Goal: Transaction & Acquisition: Book appointment/travel/reservation

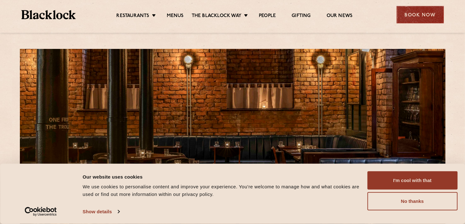
click at [420, 15] on div "Book Now" at bounding box center [420, 14] width 47 height 17
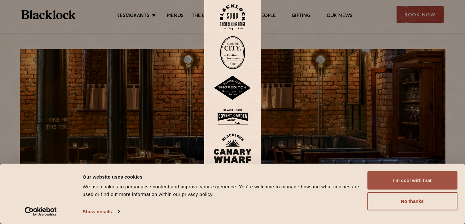
click at [394, 180] on button "I'm cool with that" at bounding box center [412, 180] width 90 height 18
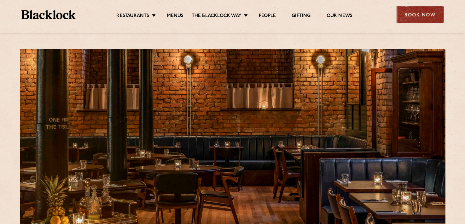
click at [427, 11] on div "Book Now" at bounding box center [420, 14] width 47 height 17
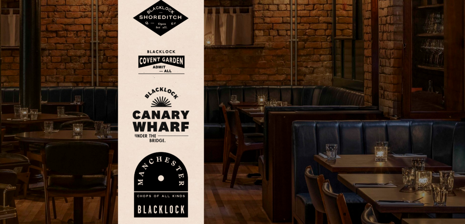
scroll to position [21, 0]
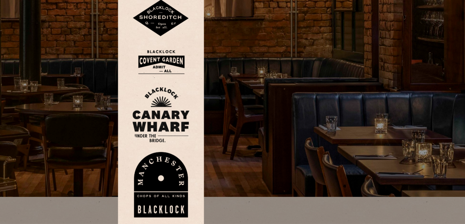
click at [237, 186] on img at bounding box center [233, 198] width 38 height 44
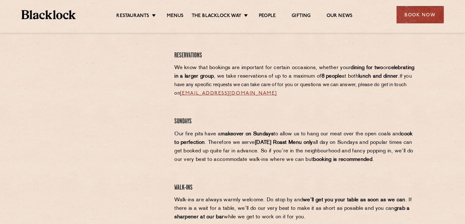
scroll to position [301, 0]
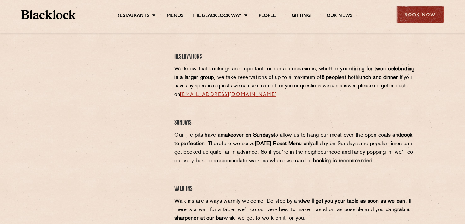
click at [418, 14] on div "Book Now" at bounding box center [420, 14] width 47 height 17
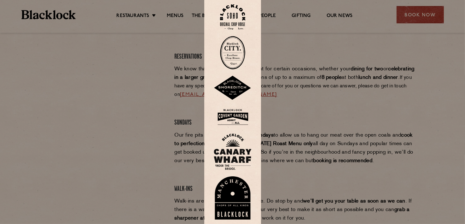
click at [242, 184] on img at bounding box center [233, 198] width 38 height 44
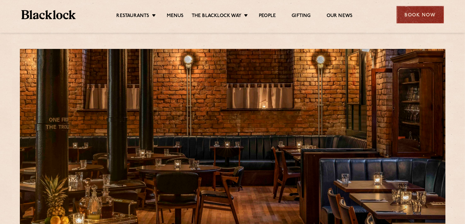
click at [416, 16] on div "Book Now" at bounding box center [420, 14] width 47 height 17
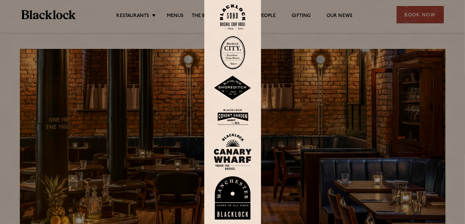
click at [447, 64] on div at bounding box center [232, 112] width 465 height 224
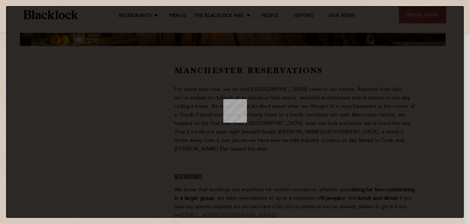
drag, startPoint x: 464, startPoint y: 87, endPoint x: 464, endPoint y: 94, distance: 6.3
click at [464, 94] on dialog at bounding box center [235, 112] width 458 height 212
